Goal: Task Accomplishment & Management: Manage account settings

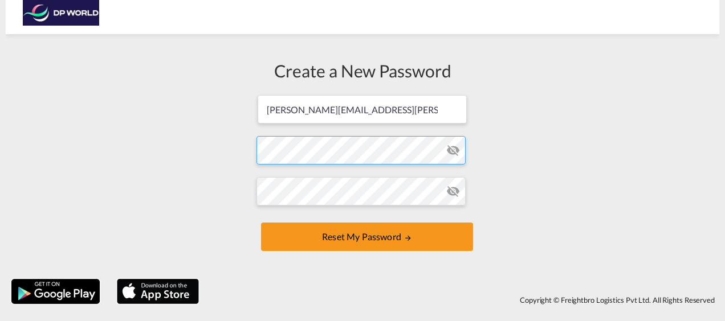
click at [291, 150] on form "[PERSON_NAME][EMAIL_ADDRESS][PERSON_NAME][DOMAIN_NAME] Password must contain th…" at bounding box center [362, 174] width 212 height 161
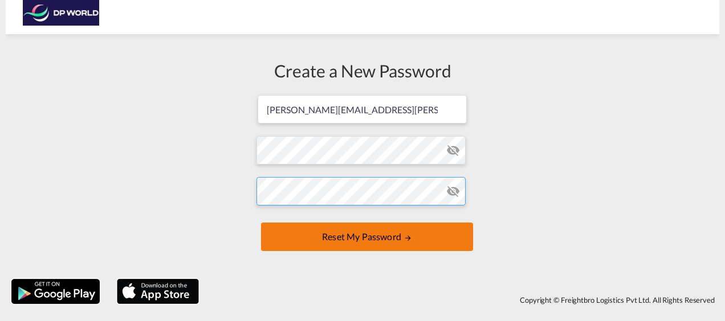
click at [310, 231] on form "[PERSON_NAME][EMAIL_ADDRESS][PERSON_NAME][DOMAIN_NAME] Password must contain th…" at bounding box center [362, 174] width 212 height 161
click at [346, 240] on button "Reset my password" at bounding box center [367, 237] width 212 height 28
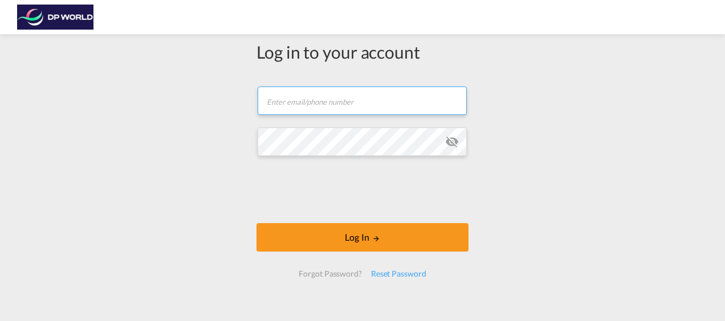
type input "[PERSON_NAME][EMAIL_ADDRESS][PERSON_NAME][DOMAIN_NAME]"
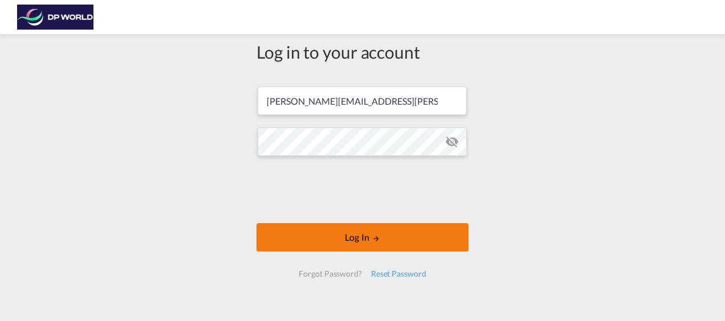
click at [329, 234] on button "Log In" at bounding box center [362, 237] width 212 height 28
